Goal: Information Seeking & Learning: Learn about a topic

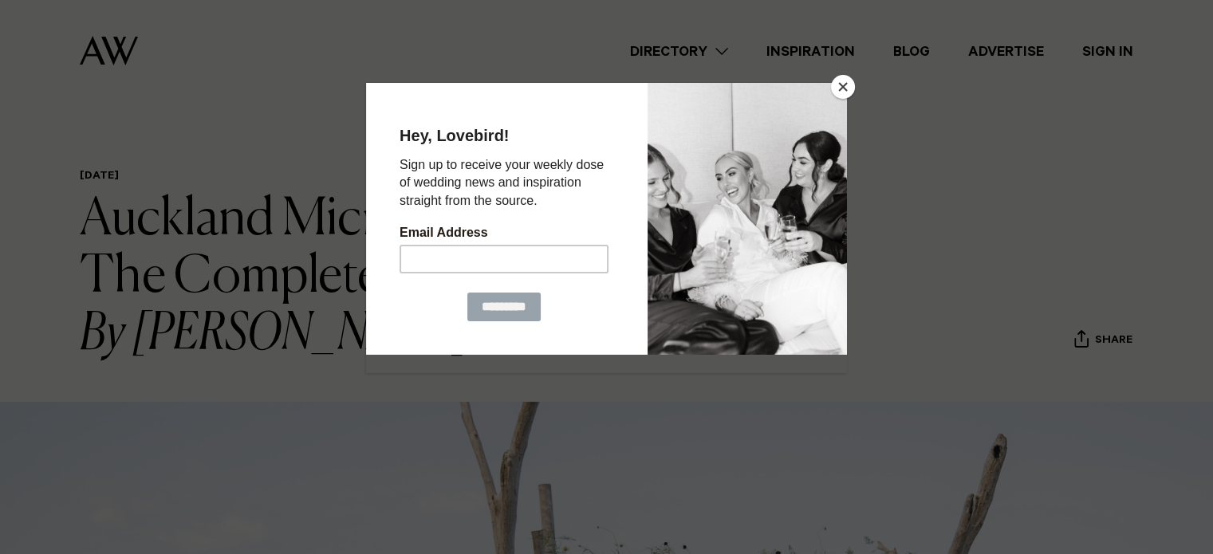
click at [845, 89] on button "Close" at bounding box center [843, 87] width 24 height 24
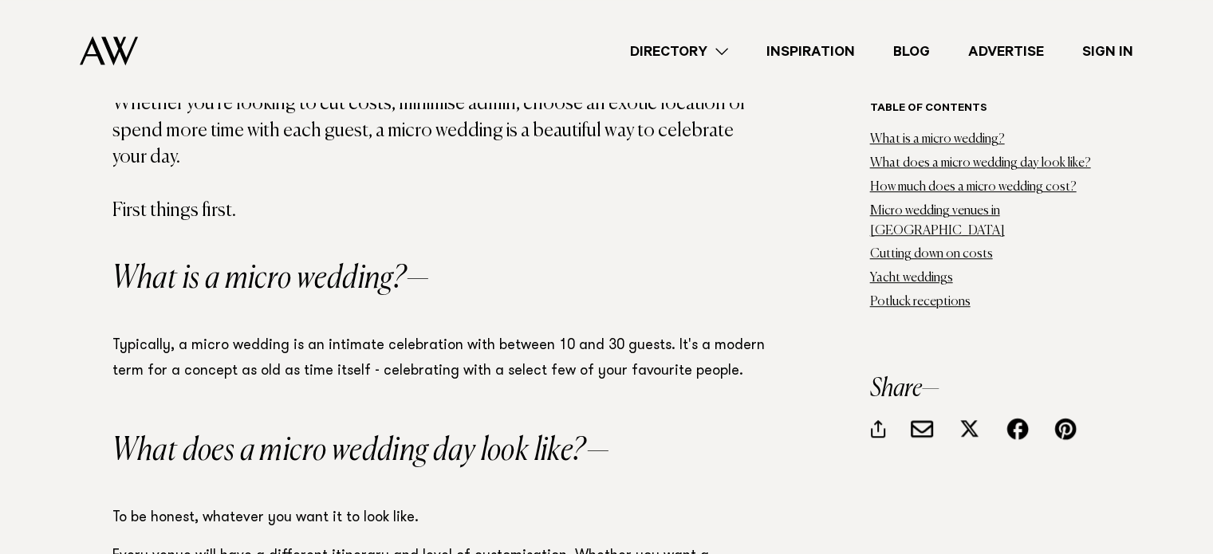
scroll to position [1117, 0]
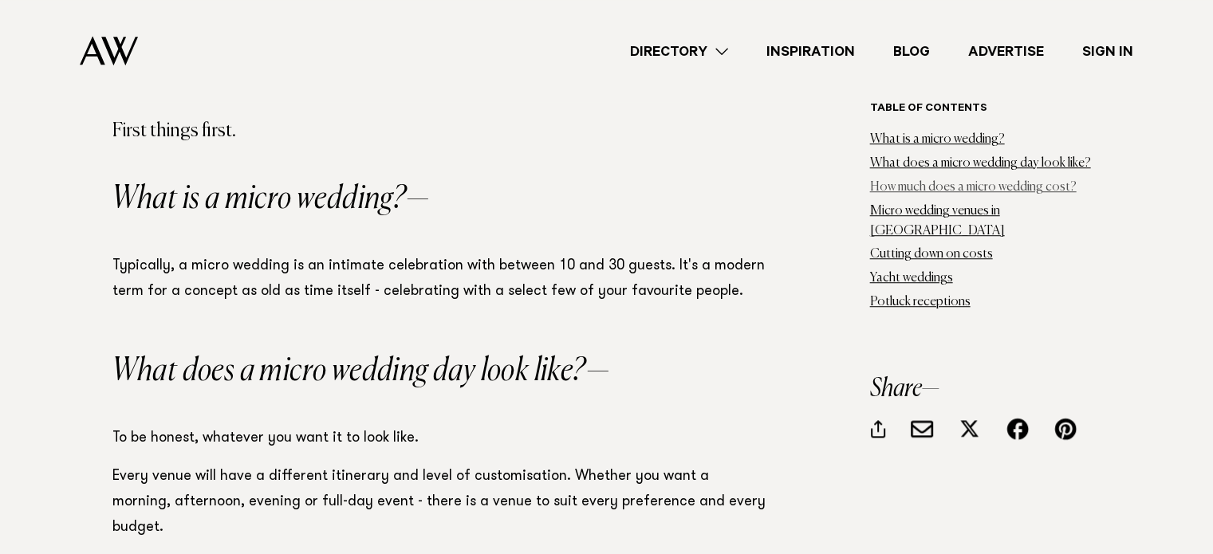
click at [1003, 183] on link "How much does a micro wedding cost?" at bounding box center [973, 187] width 207 height 13
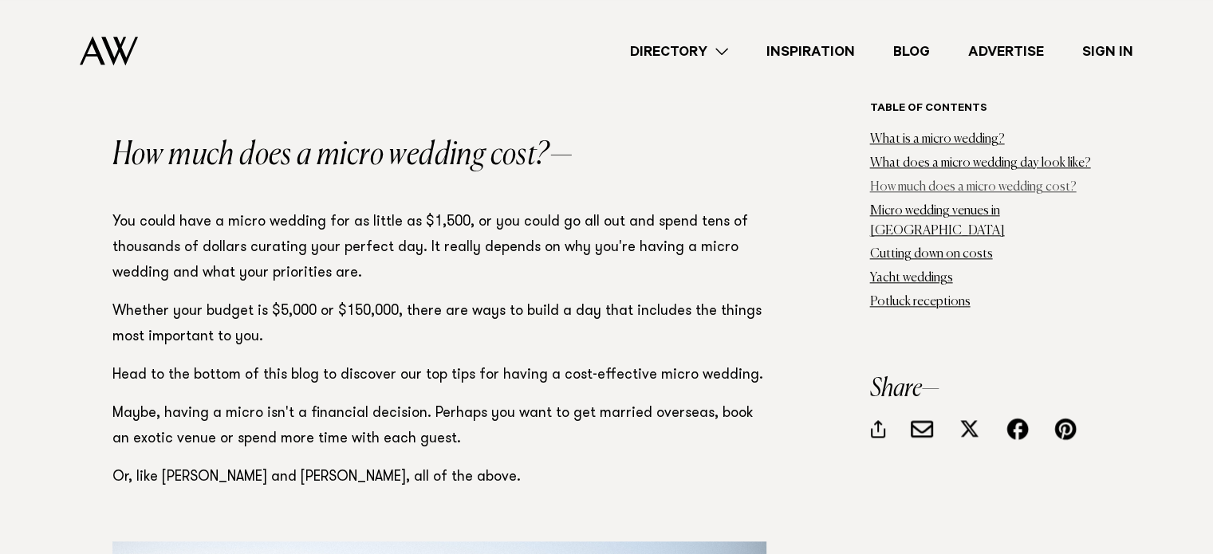
scroll to position [1849, 0]
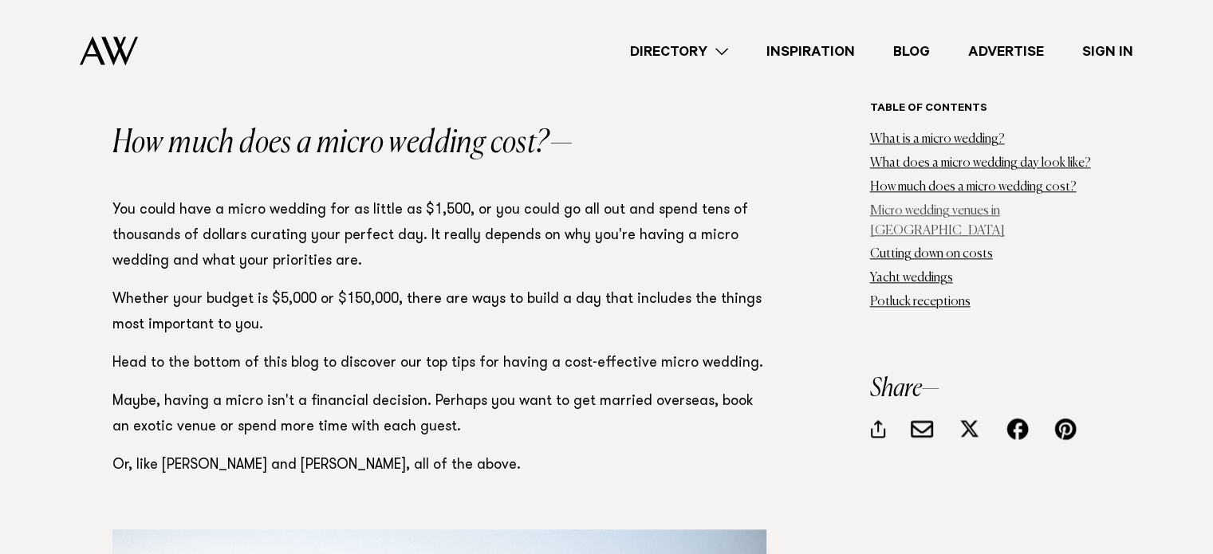
click at [975, 217] on link "Micro wedding venues in Auckland" at bounding box center [937, 221] width 135 height 33
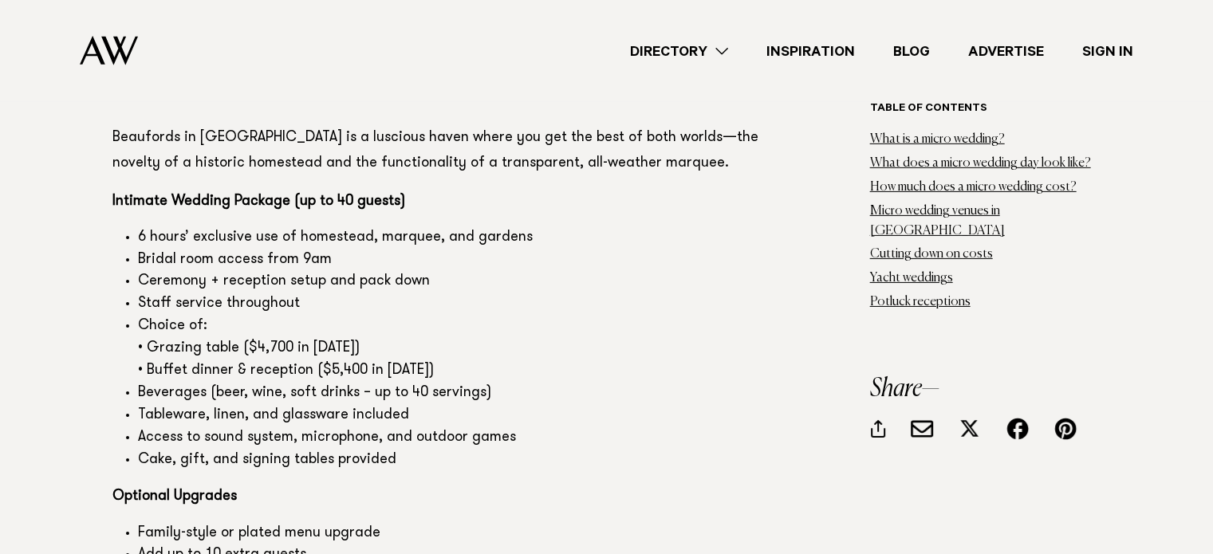
scroll to position [5159, 0]
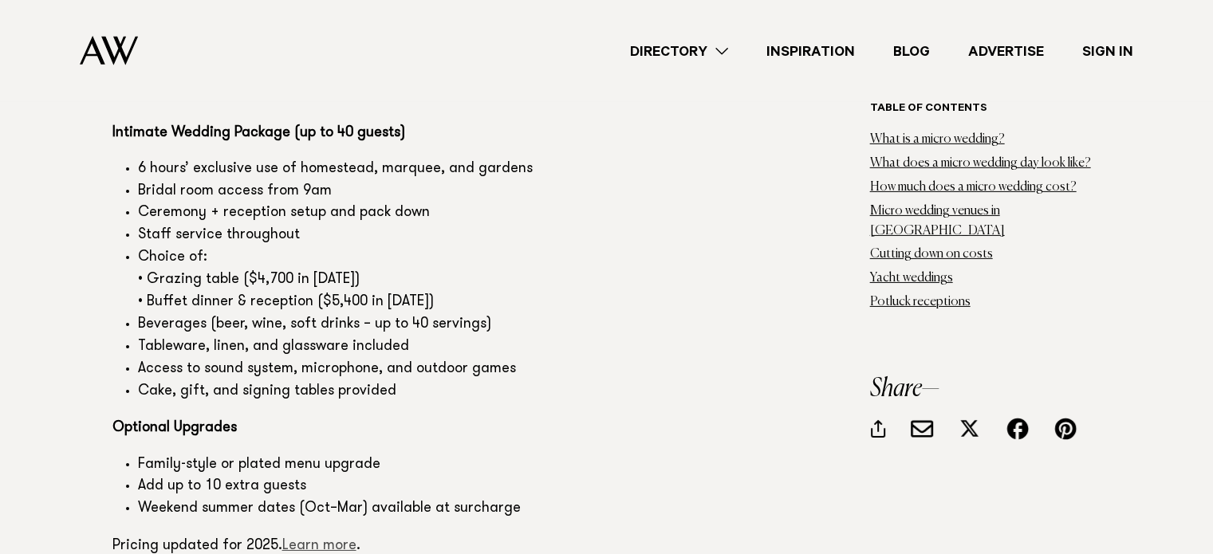
click at [306, 539] on link "Learn more" at bounding box center [319, 546] width 74 height 14
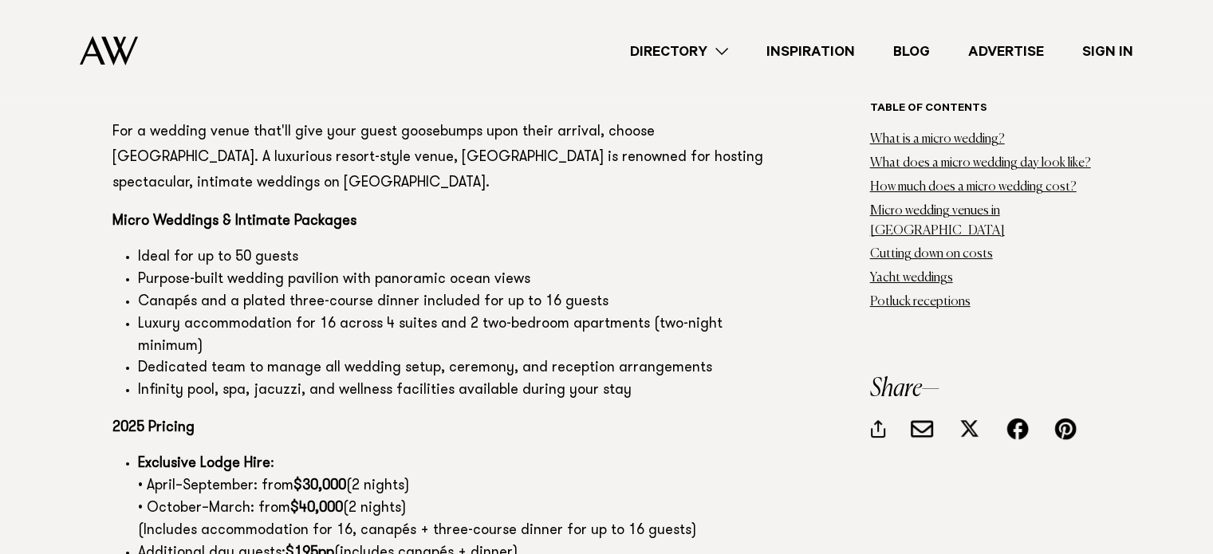
scroll to position [6275, 0]
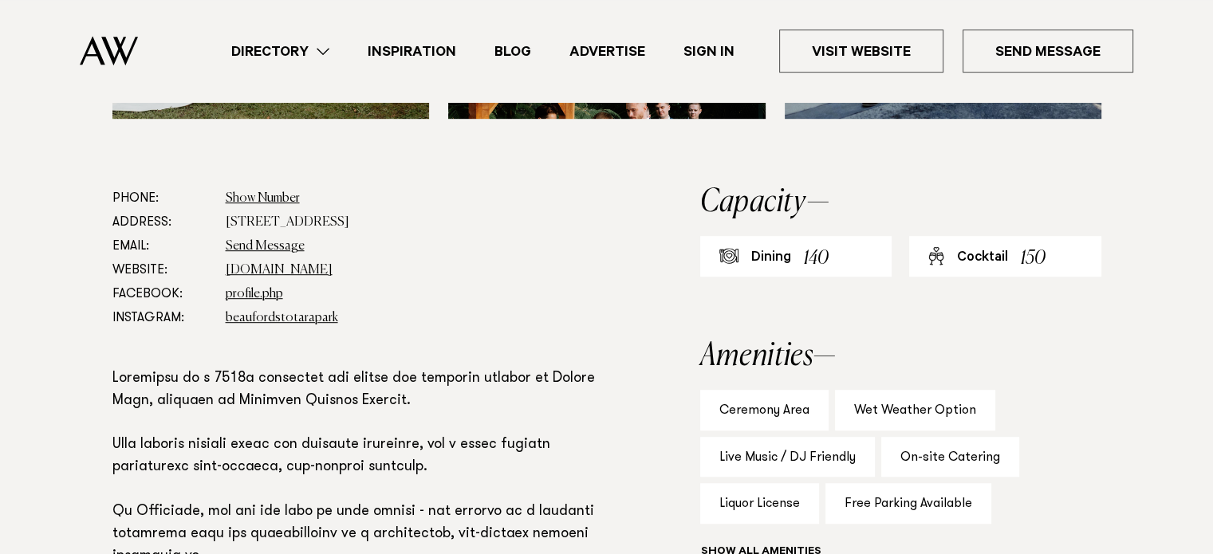
scroll to position [877, 0]
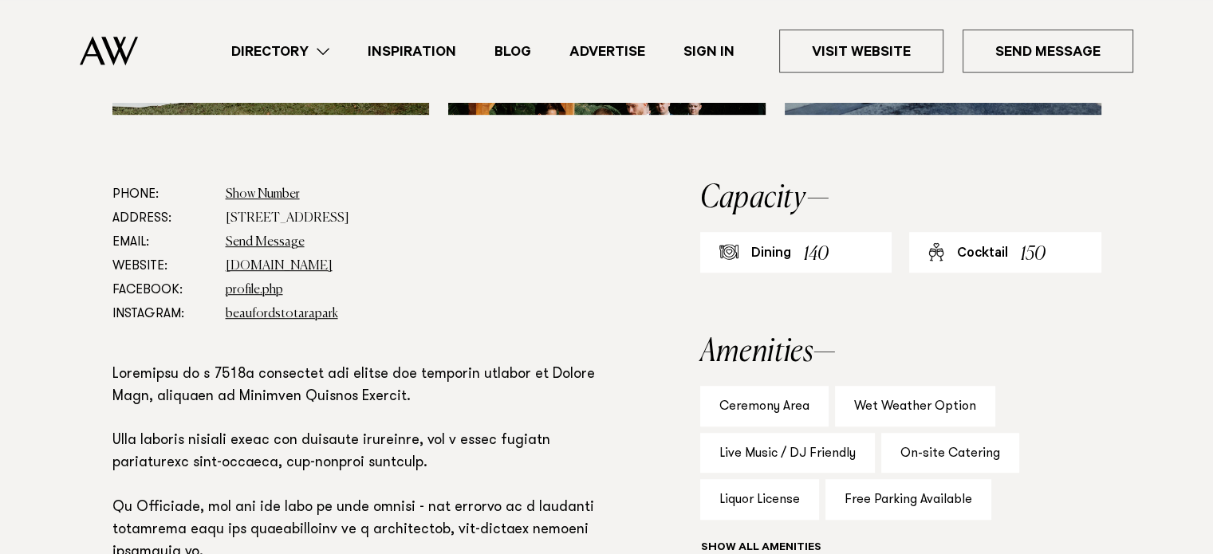
click at [817, 73] on div "Directory Hair & Makeup Flowers Venues Cakes & Sweets" at bounding box center [642, 51] width 983 height 102
click at [821, 56] on link "Visit Website" at bounding box center [861, 51] width 164 height 43
